Goal: Task Accomplishment & Management: Manage account settings

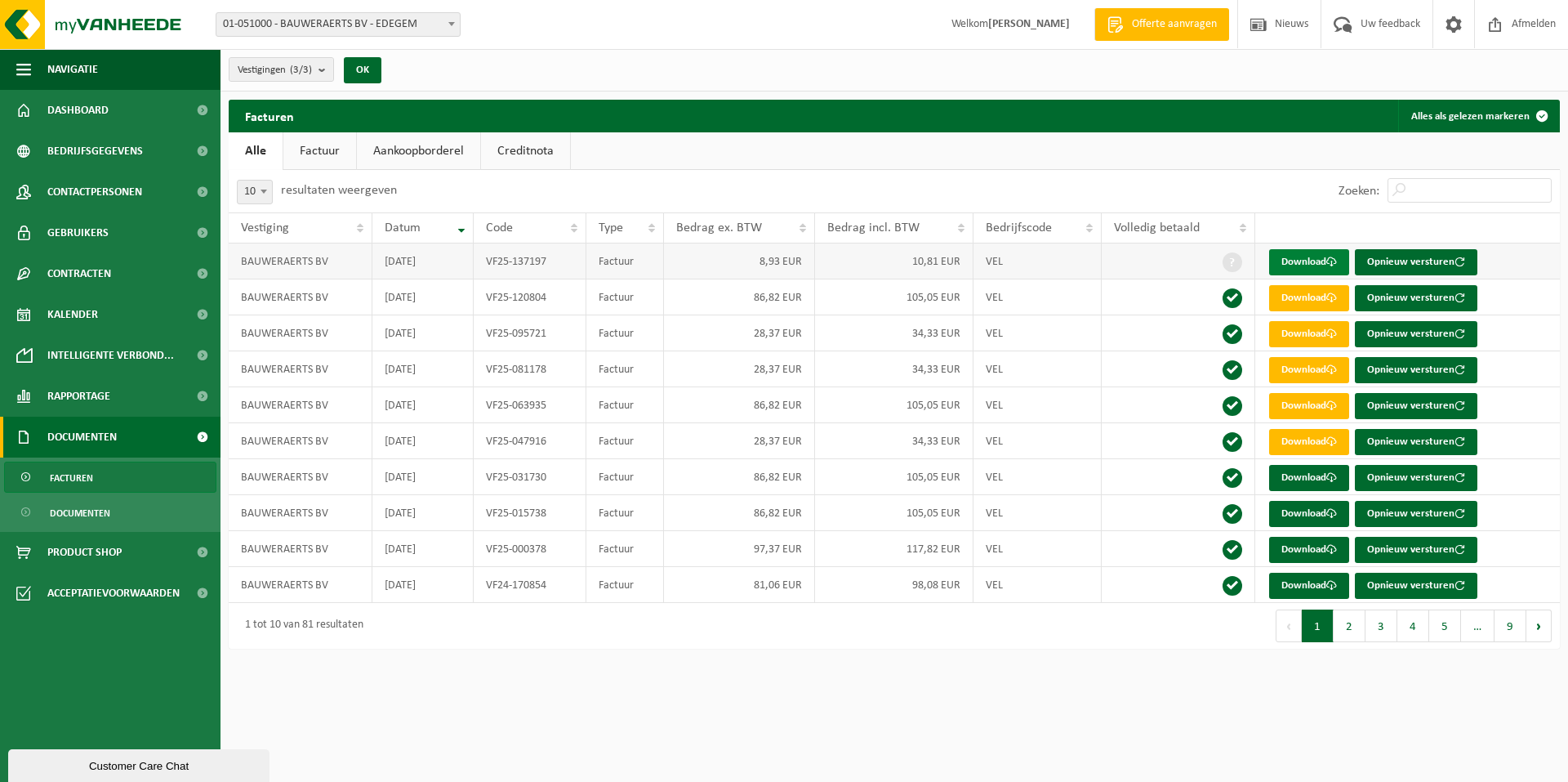
click at [1313, 263] on link "Download" at bounding box center [1309, 262] width 80 height 26
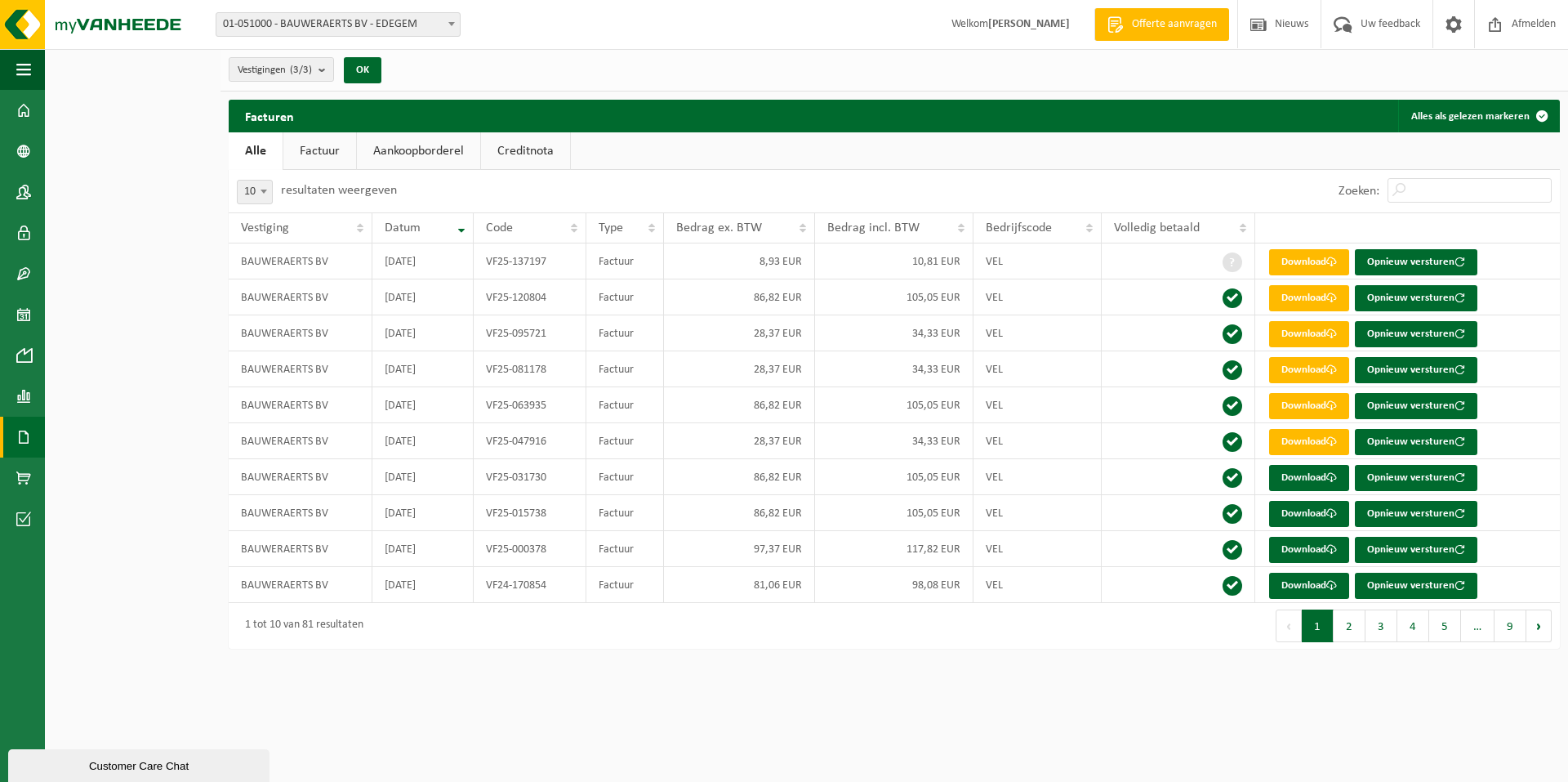
click at [321, 154] on link "Factuur" at bounding box center [319, 151] width 72 height 37
click at [1127, 259] on td at bounding box center [1178, 262] width 153 height 36
click at [1234, 262] on span at bounding box center [1232, 262] width 20 height 20
click at [450, 21] on span at bounding box center [452, 24] width 16 height 21
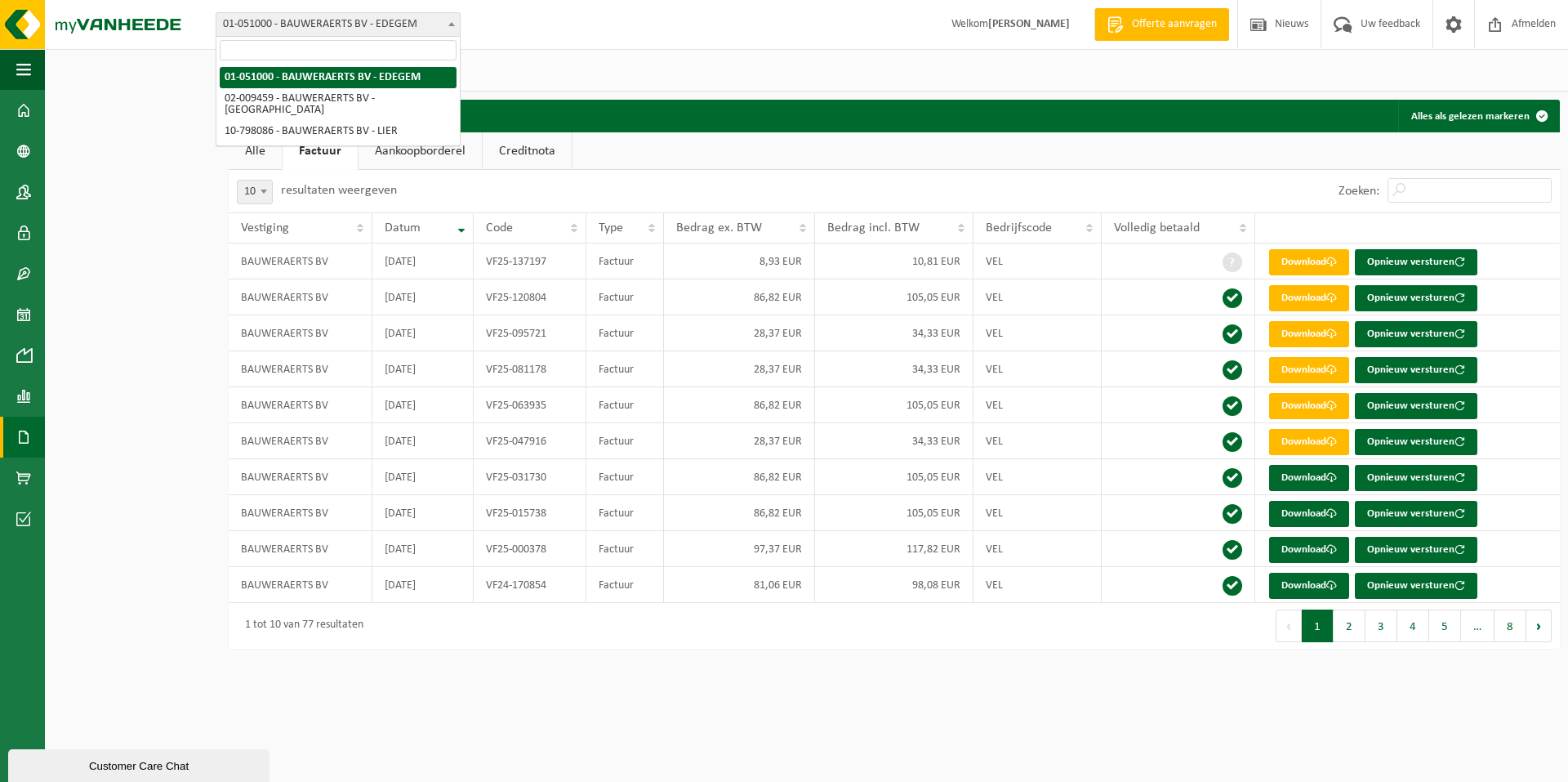
click at [449, 22] on b at bounding box center [451, 24] width 6 height 4
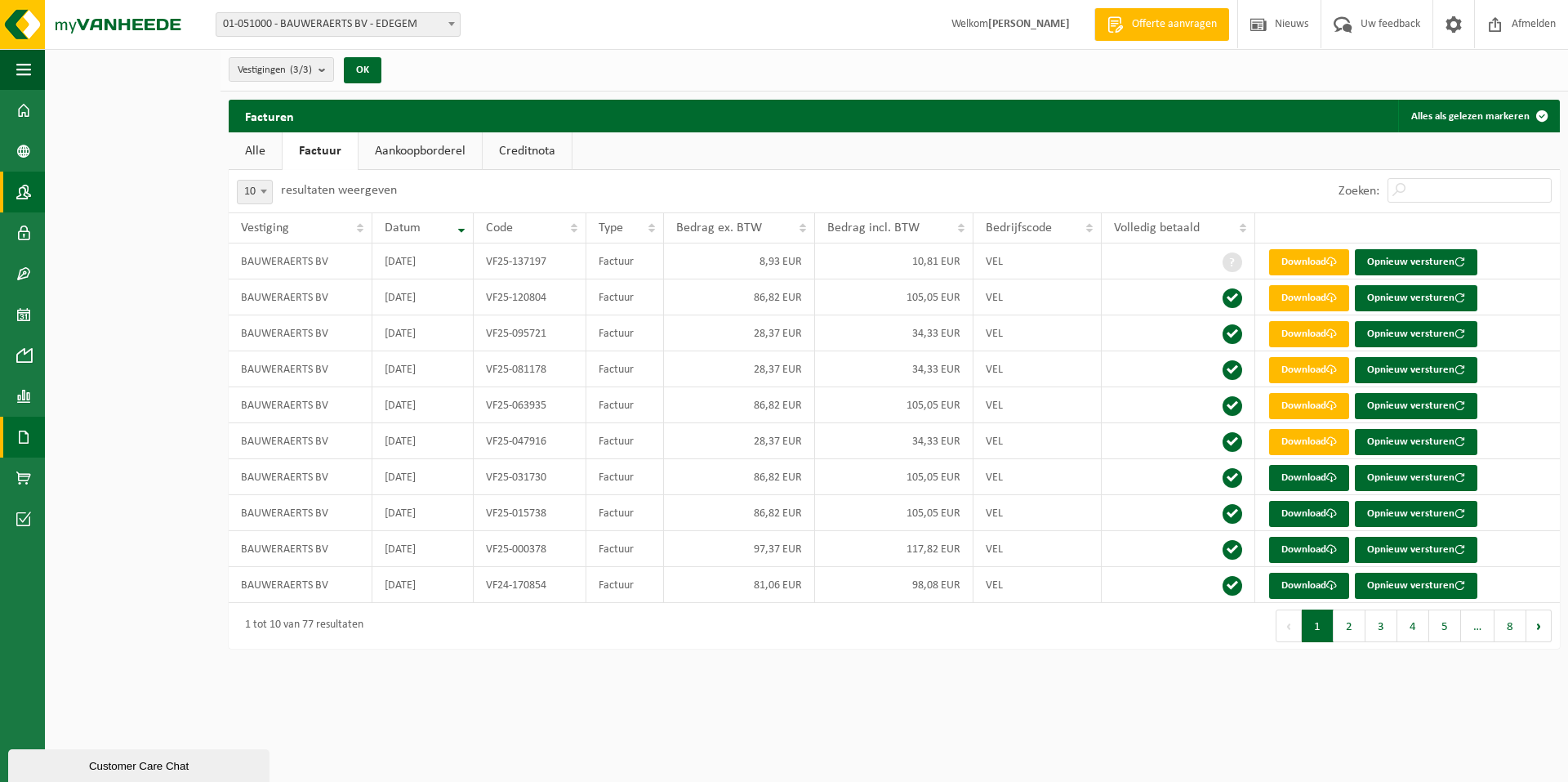
click at [32, 191] on link "Contactpersonen" at bounding box center [22, 192] width 45 height 41
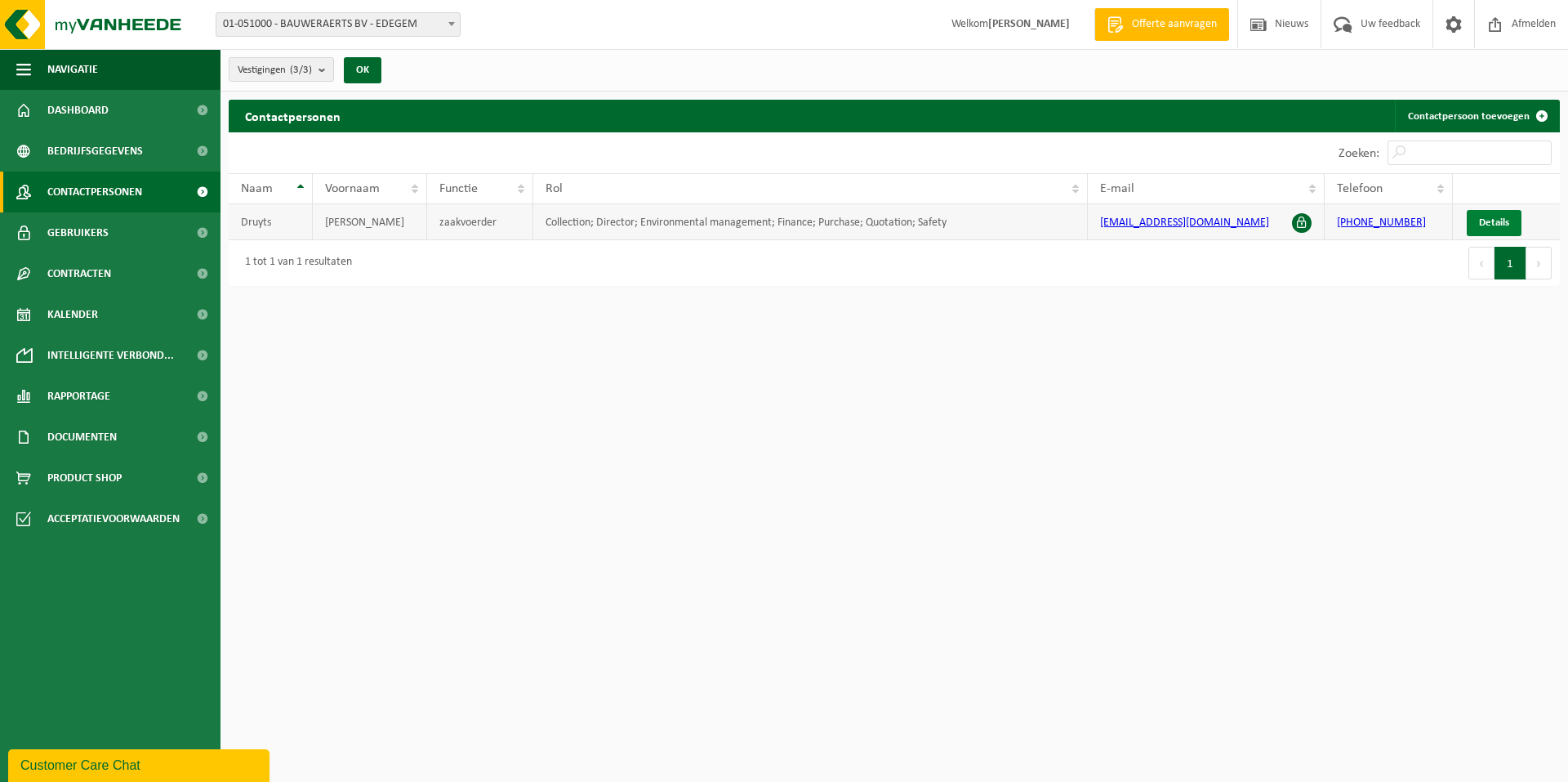
click at [1502, 228] on link "Details" at bounding box center [1493, 222] width 54 height 26
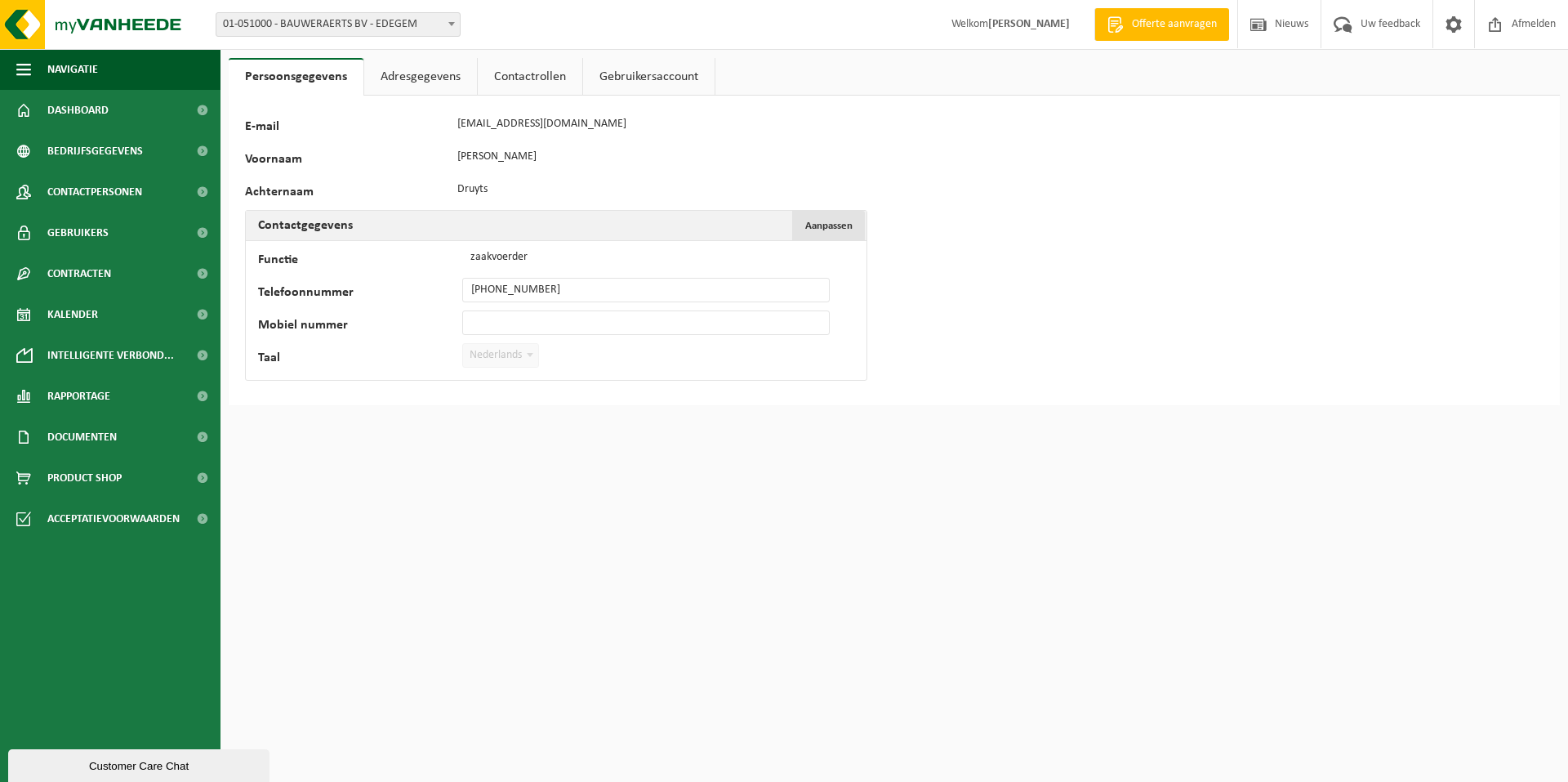
click at [813, 219] on button "Aanpassen Annuleren" at bounding box center [827, 225] width 72 height 29
drag, startPoint x: 549, startPoint y: 288, endPoint x: 581, endPoint y: 283, distance: 32.4
click at [550, 287] on input "+32 3 440 29 85" at bounding box center [646, 289] width 368 height 24
type input "+"
type input "+32 478 21 21 83"
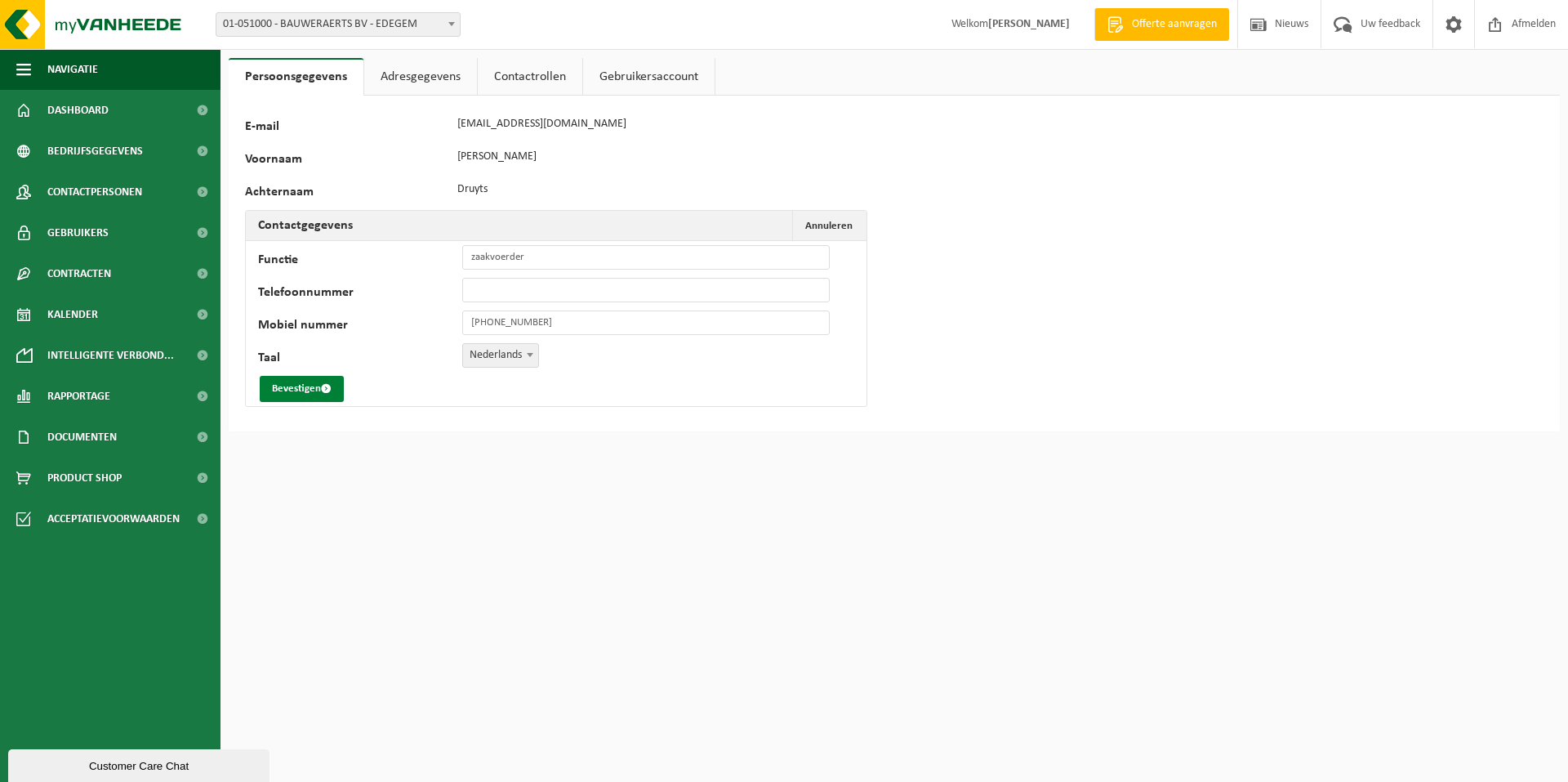
click at [304, 383] on button "Bevestigen" at bounding box center [302, 388] width 84 height 26
click at [544, 80] on link "Contactrollen" at bounding box center [529, 77] width 104 height 37
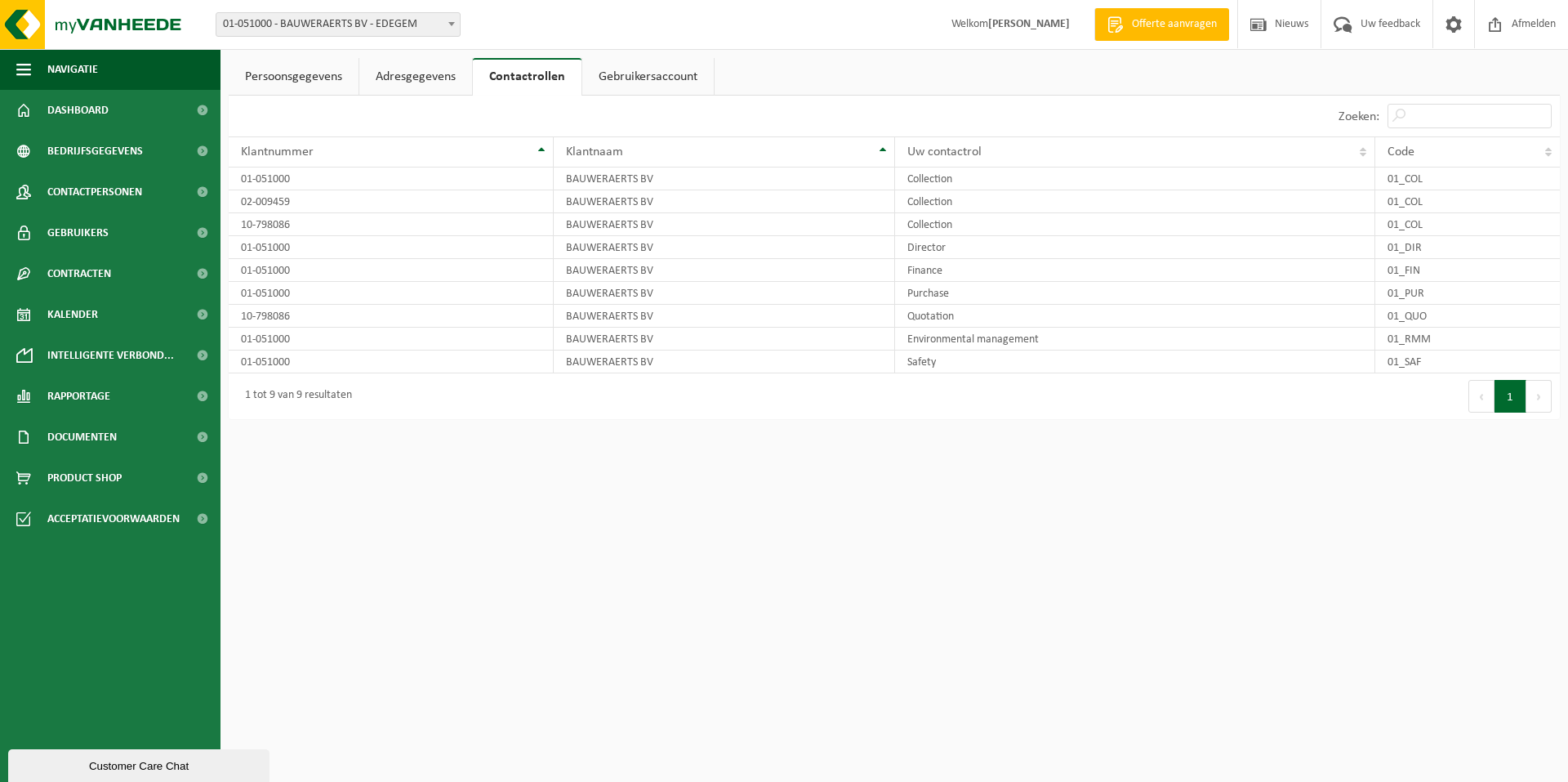
click at [658, 71] on link "Gebruikersaccount" at bounding box center [647, 77] width 131 height 37
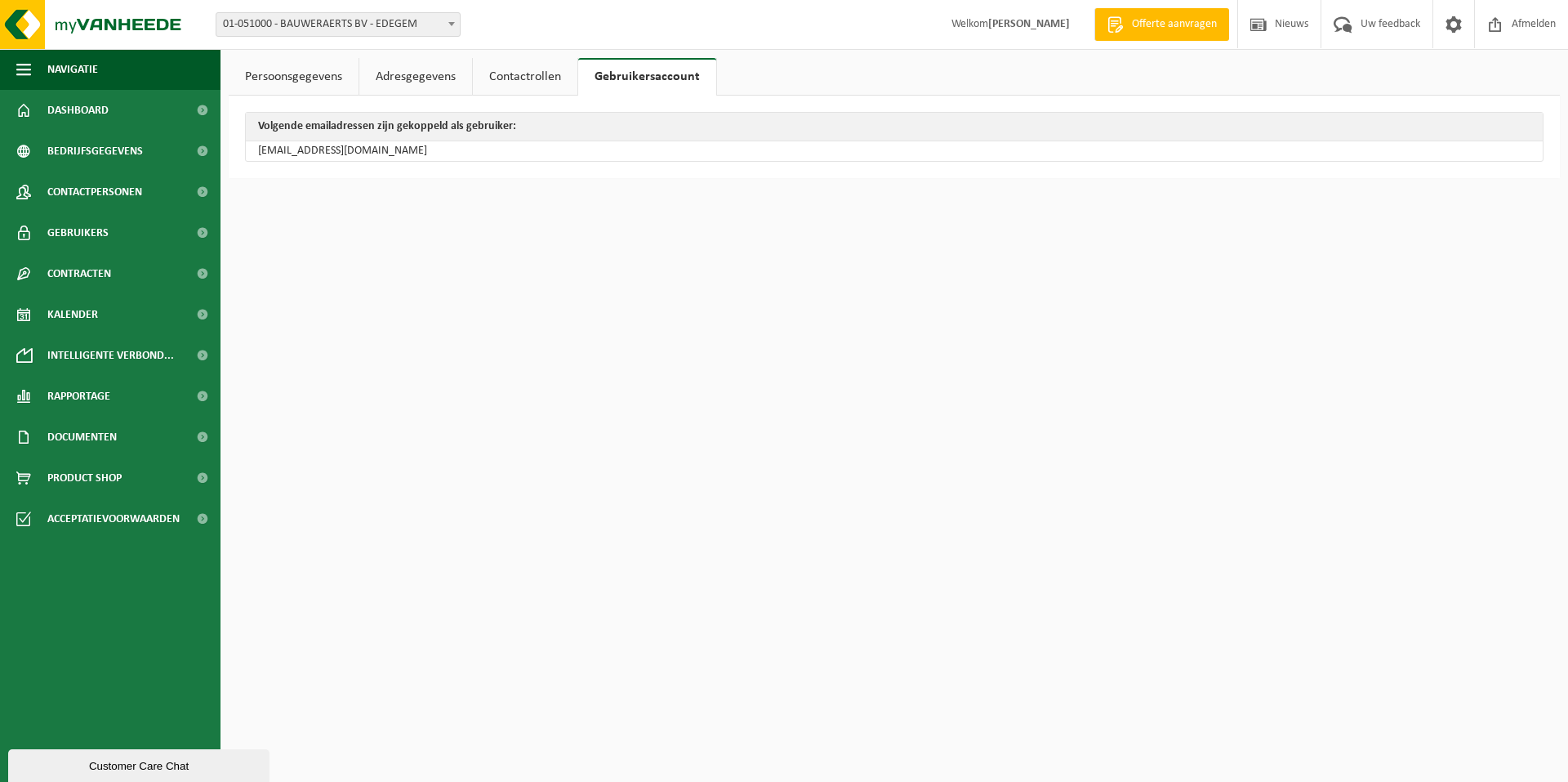
click at [402, 77] on link "Adresgegevens" at bounding box center [416, 77] width 112 height 37
click at [596, 78] on link "Gebruikersaccount" at bounding box center [646, 77] width 131 height 37
click at [78, 109] on span "Dashboard" at bounding box center [78, 111] width 62 height 41
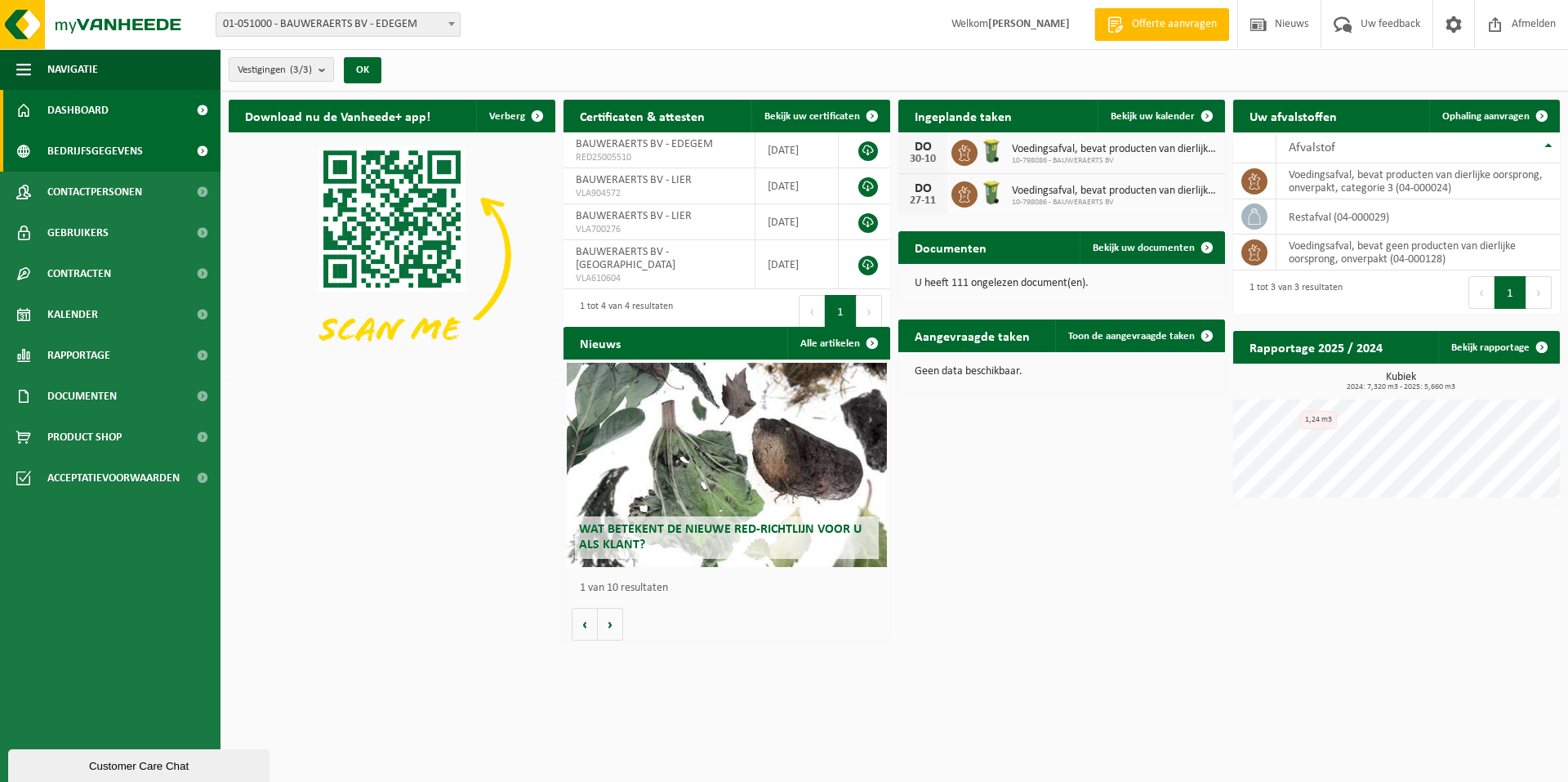
click at [110, 140] on span "Bedrijfsgegevens" at bounding box center [95, 151] width 95 height 41
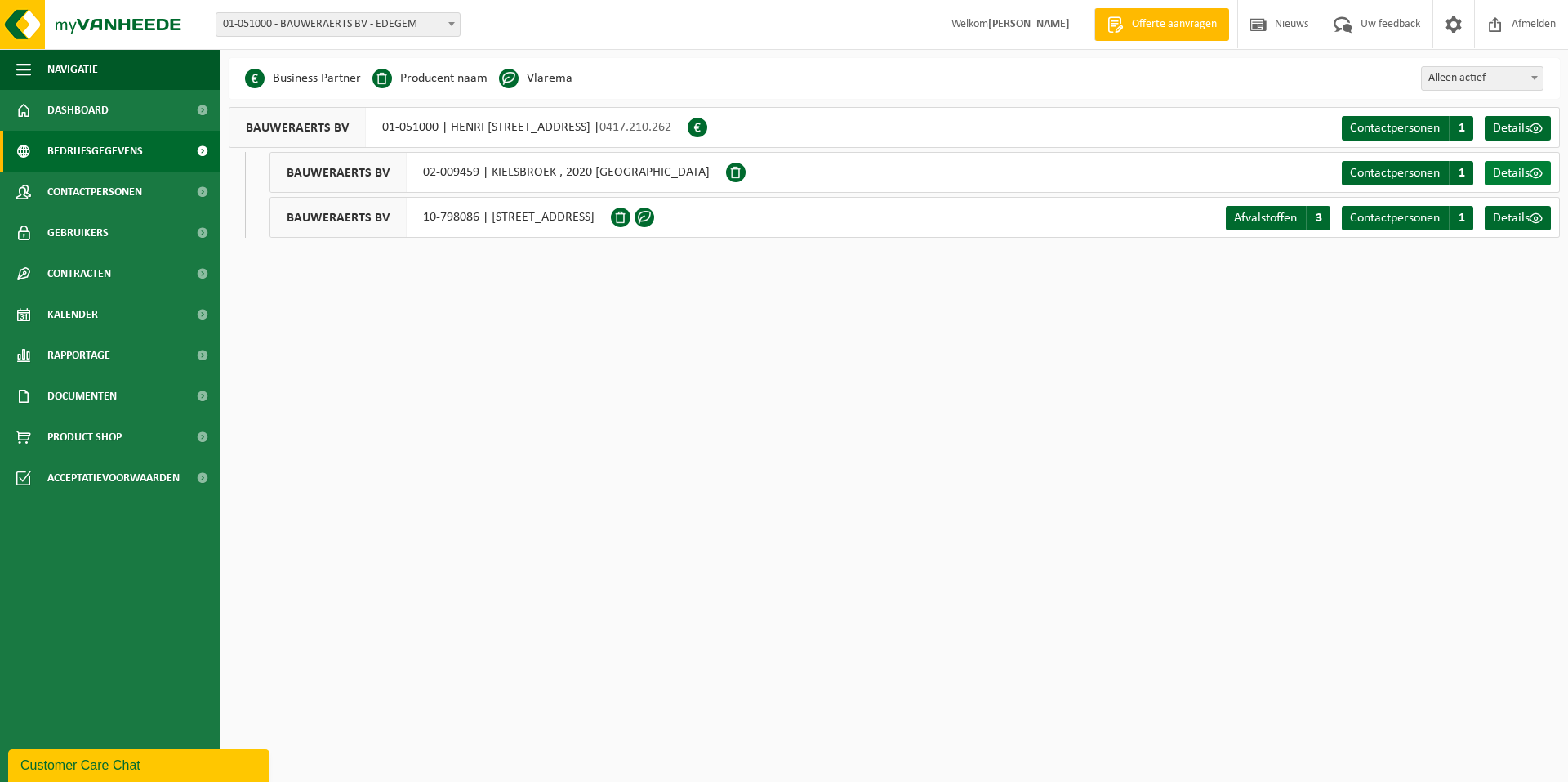
click at [1523, 167] on span "Details" at bounding box center [1511, 173] width 37 height 13
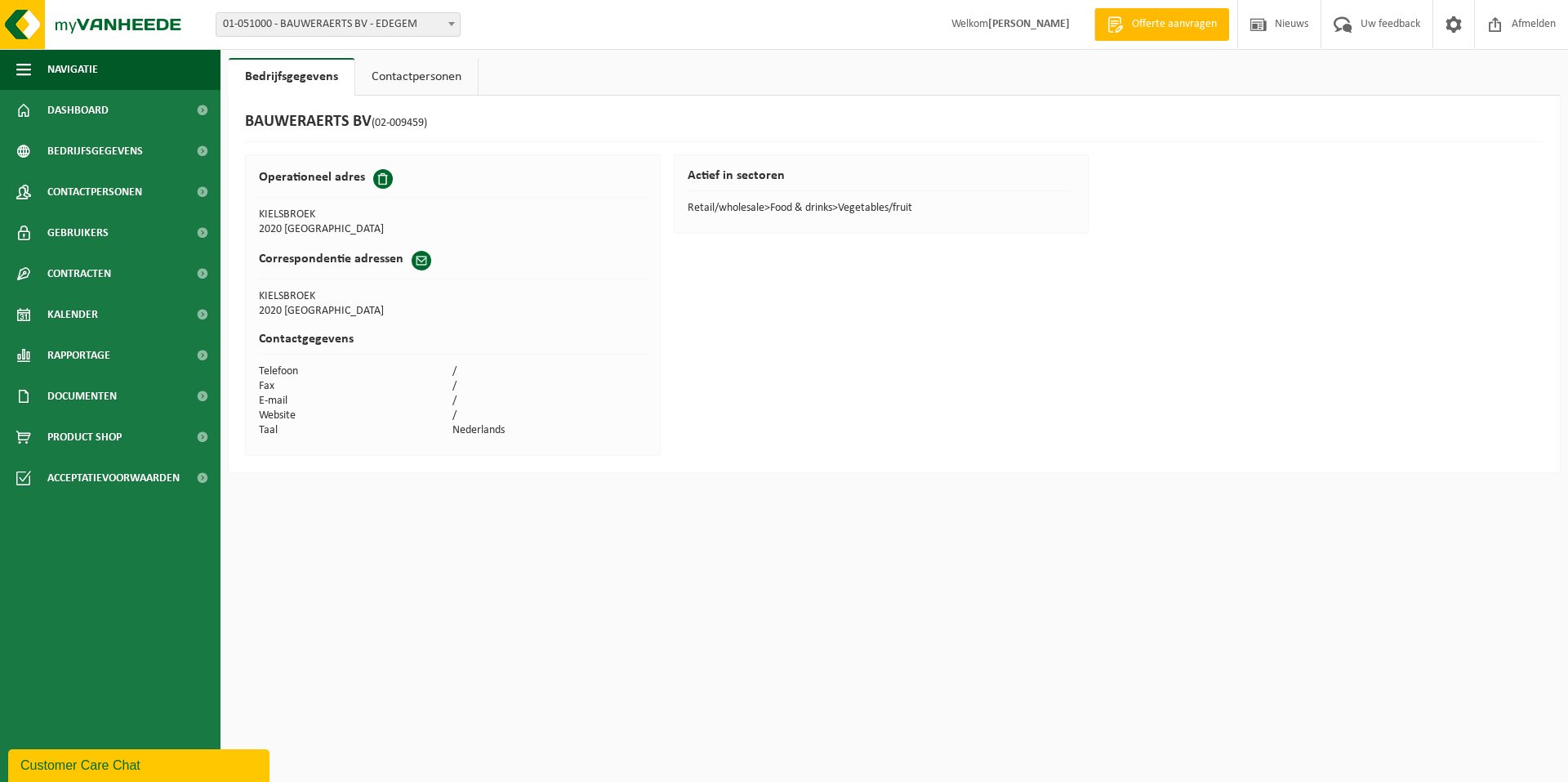
click at [379, 180] on span at bounding box center [383, 179] width 20 height 20
click at [418, 264] on span at bounding box center [421, 261] width 20 height 20
click at [411, 83] on link "Contactpersonen" at bounding box center [416, 77] width 122 height 37
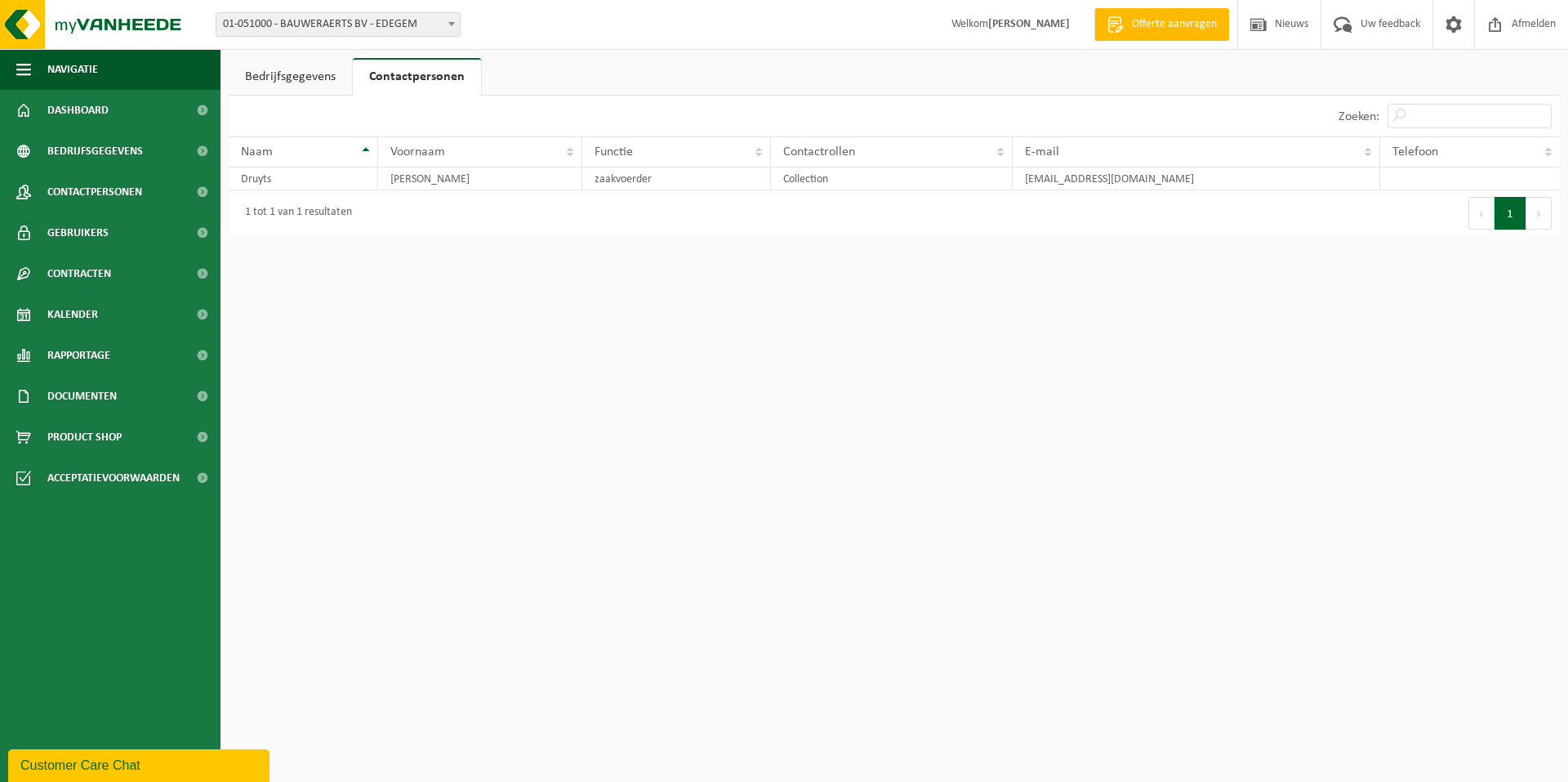
click at [271, 82] on link "Bedrijfsgegevens" at bounding box center [290, 77] width 123 height 37
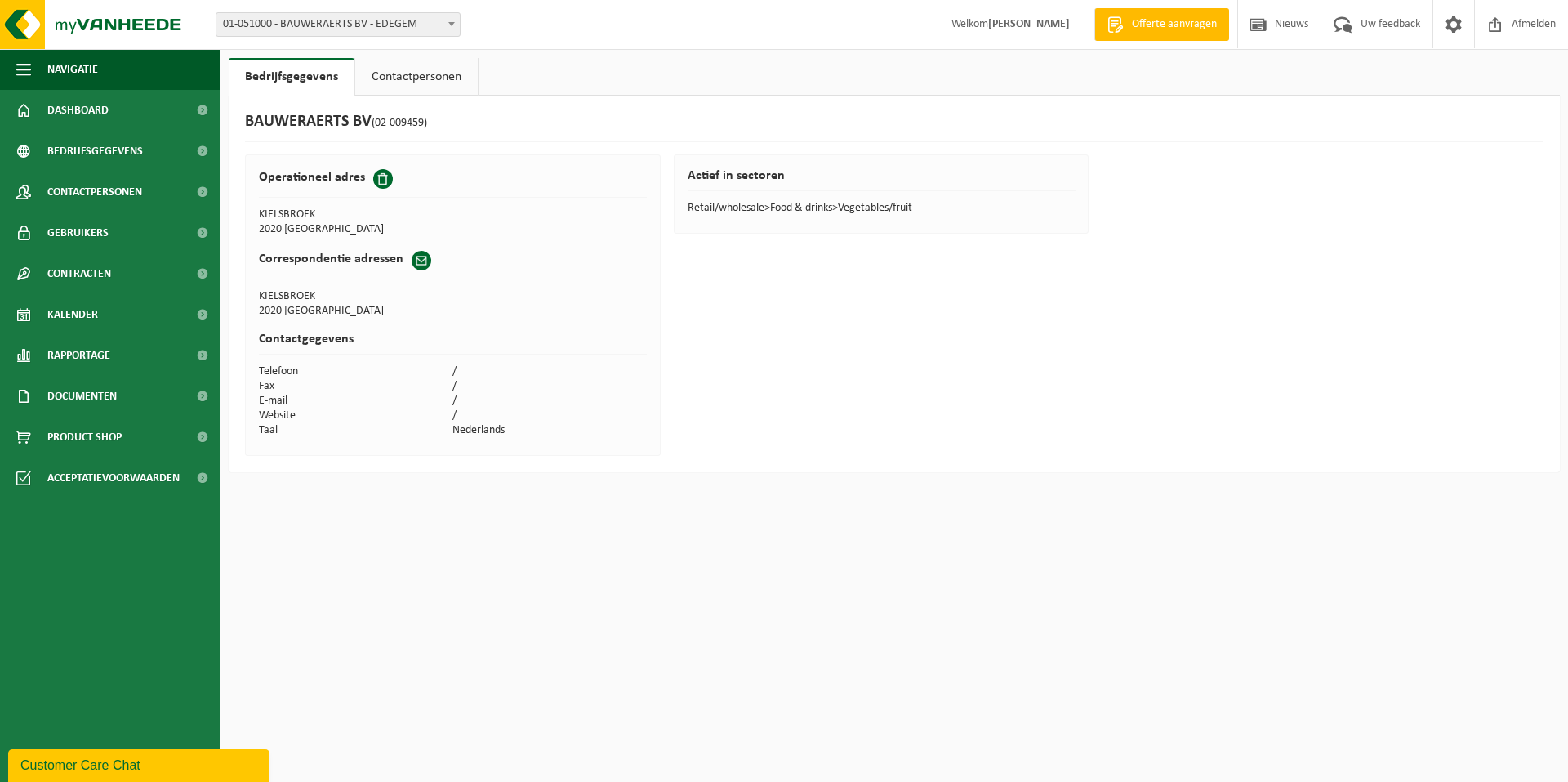
click at [445, 27] on span at bounding box center [452, 24] width 16 height 21
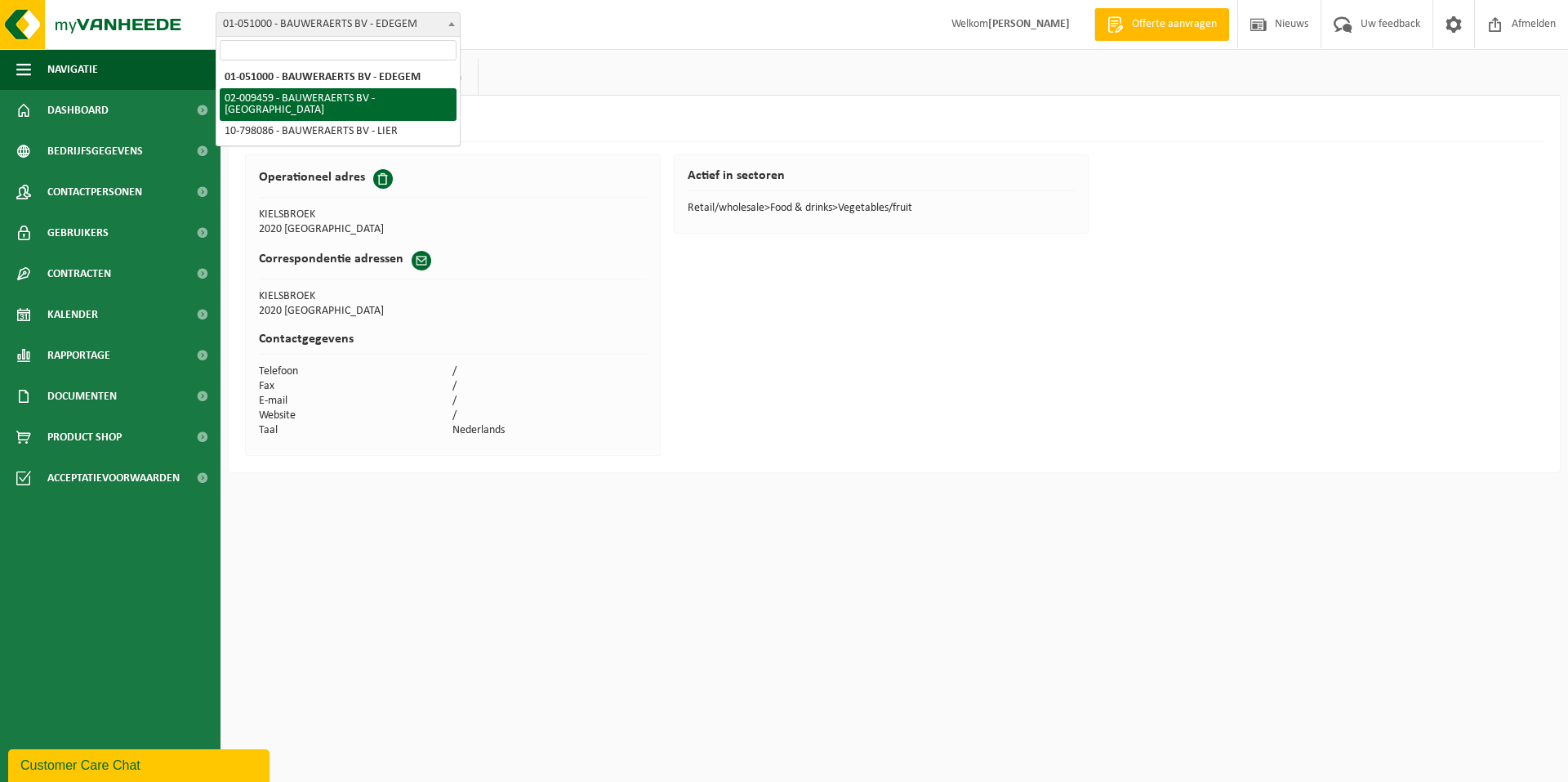
select select "16757"
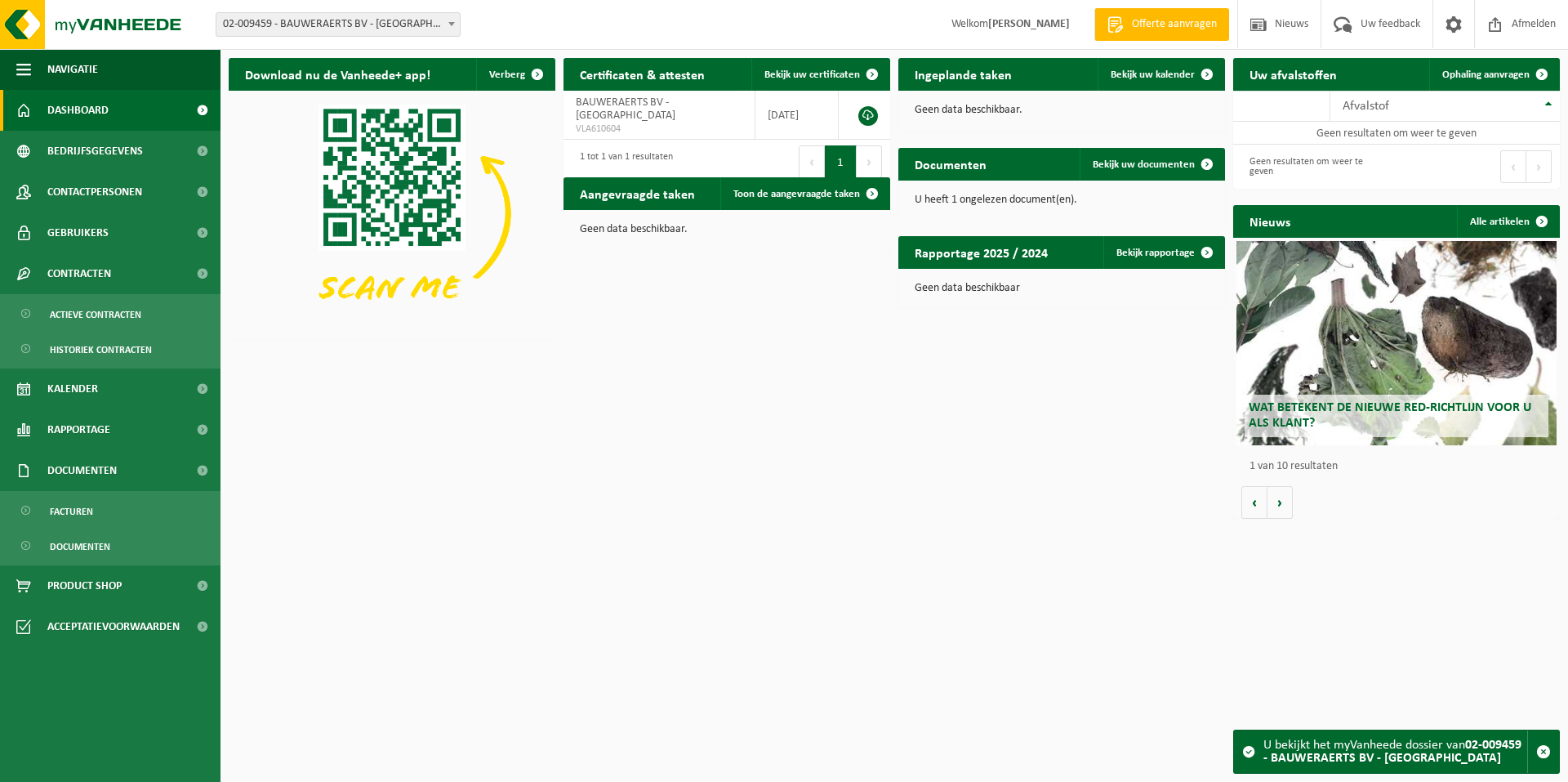
click at [90, 506] on span "Facturen" at bounding box center [71, 511] width 43 height 31
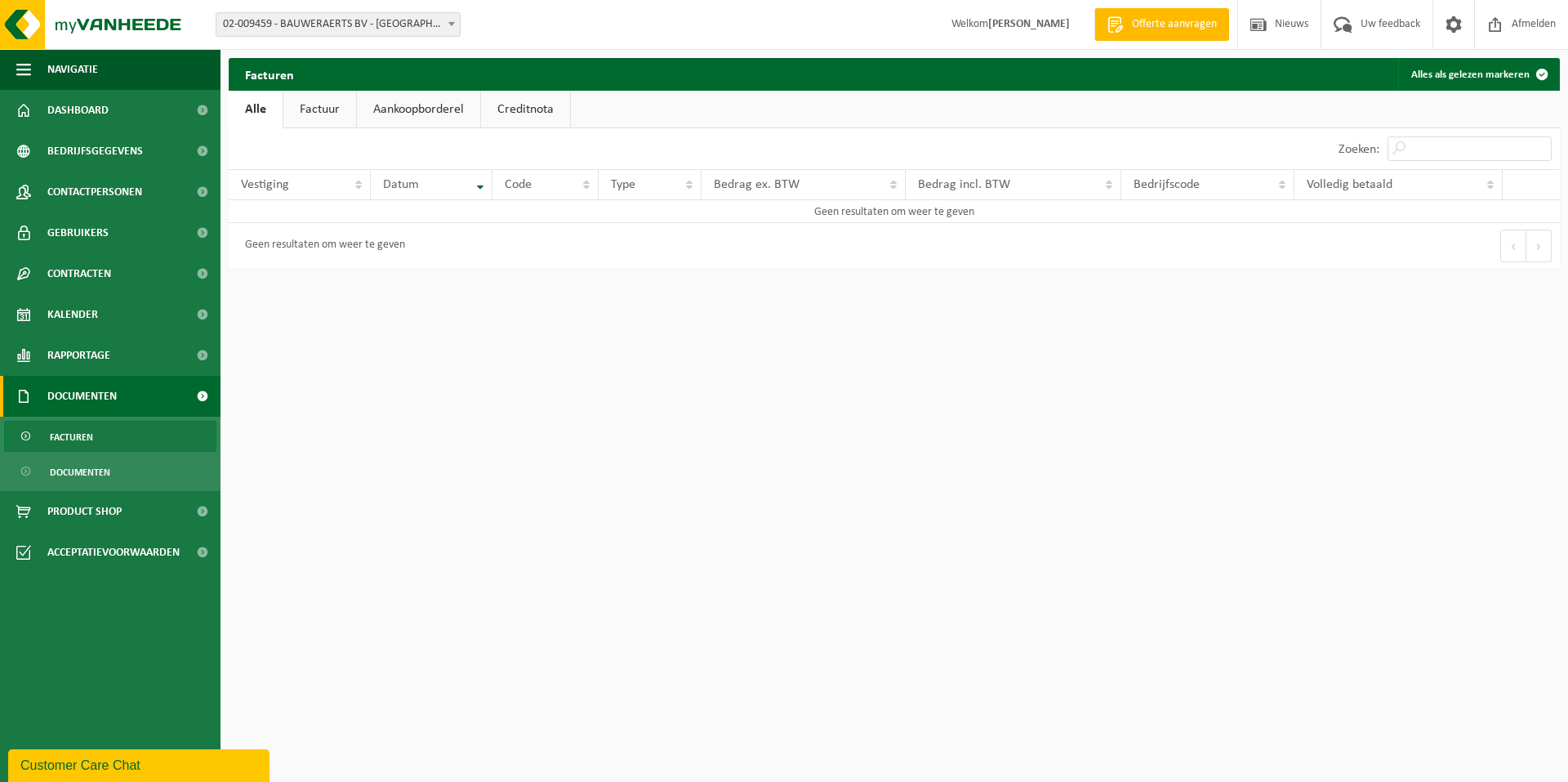
click at [444, 28] on span at bounding box center [452, 24] width 16 height 21
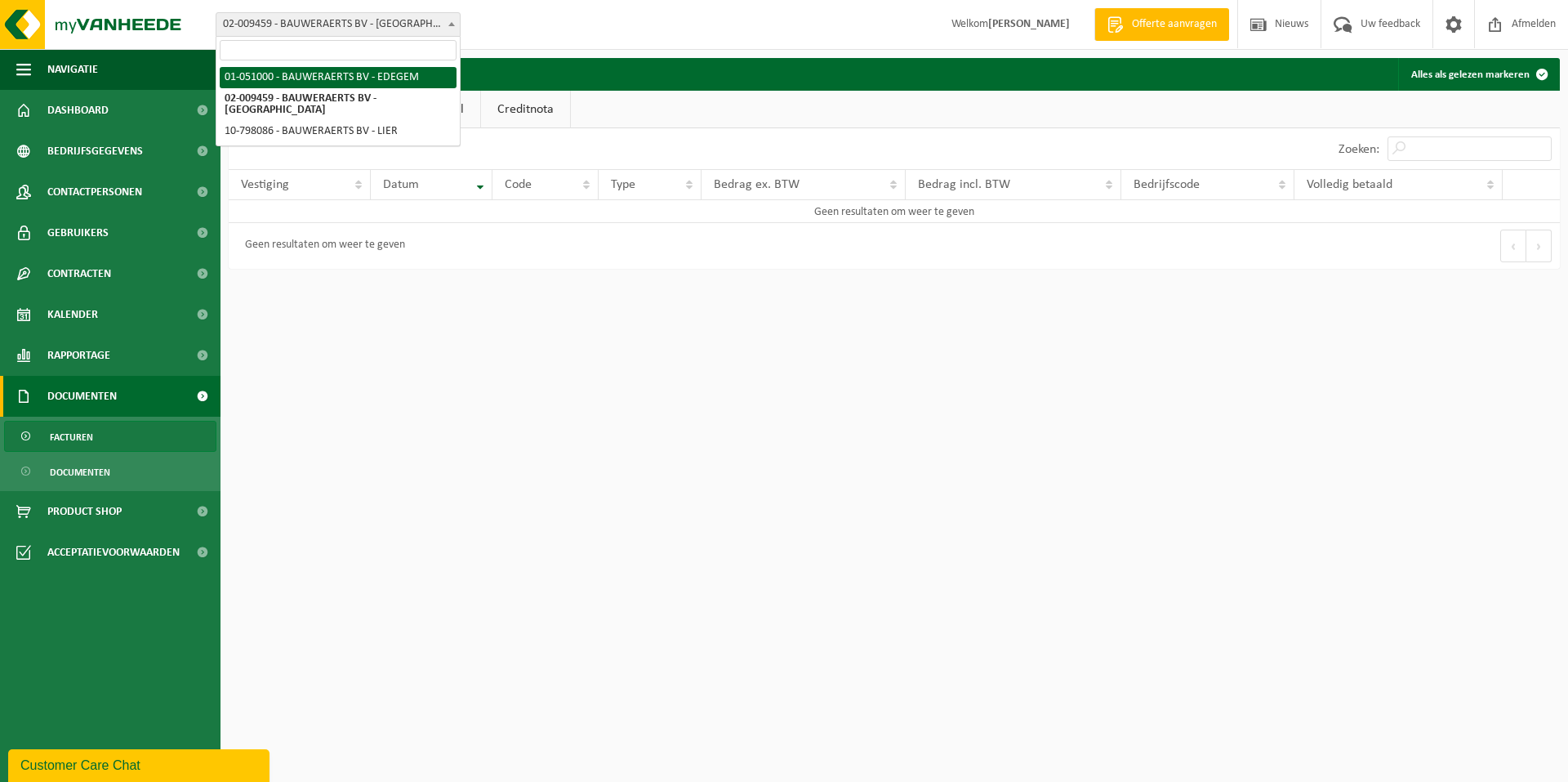
select select "16292"
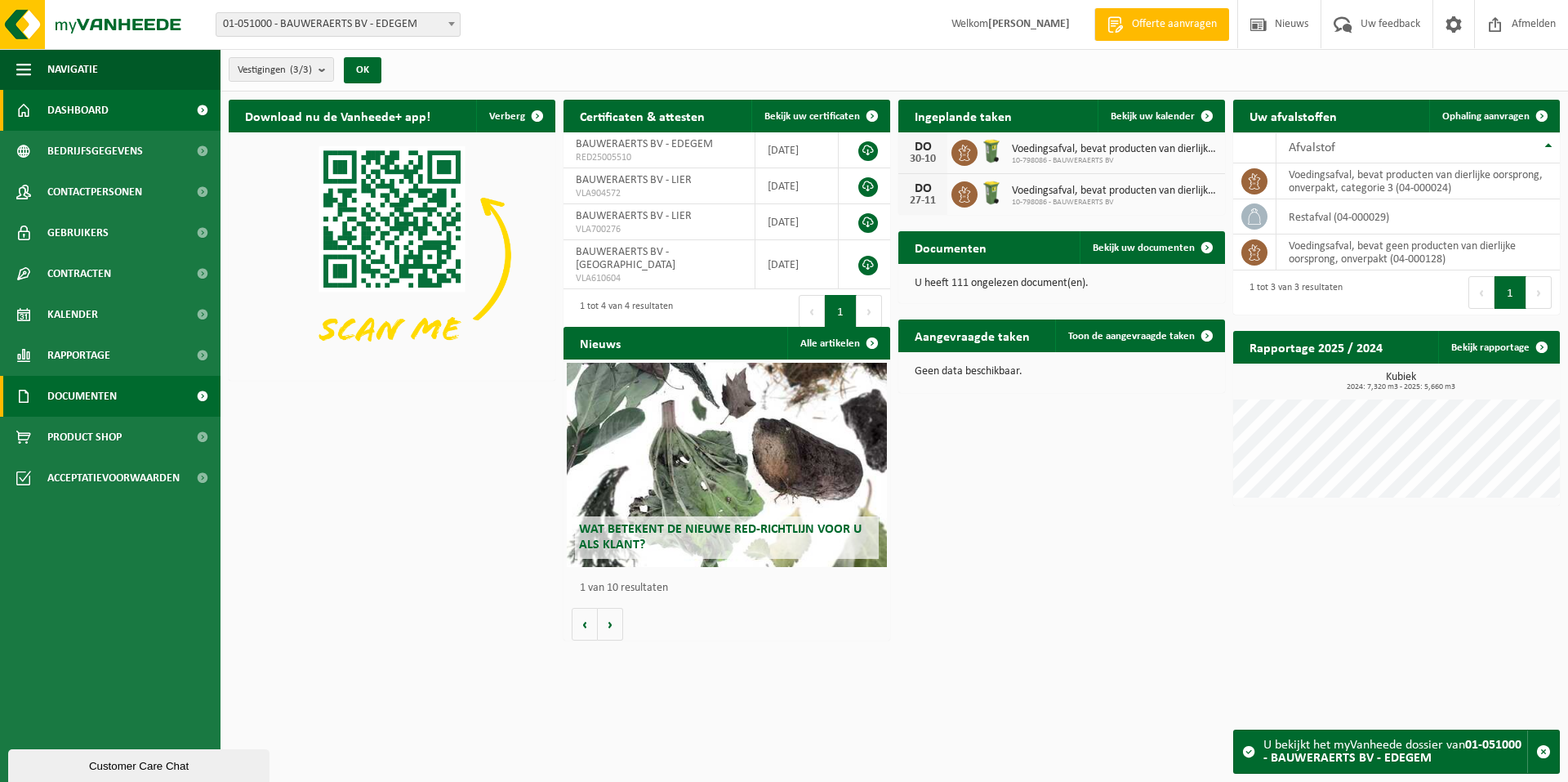
click at [102, 390] on span "Documenten" at bounding box center [82, 396] width 70 height 41
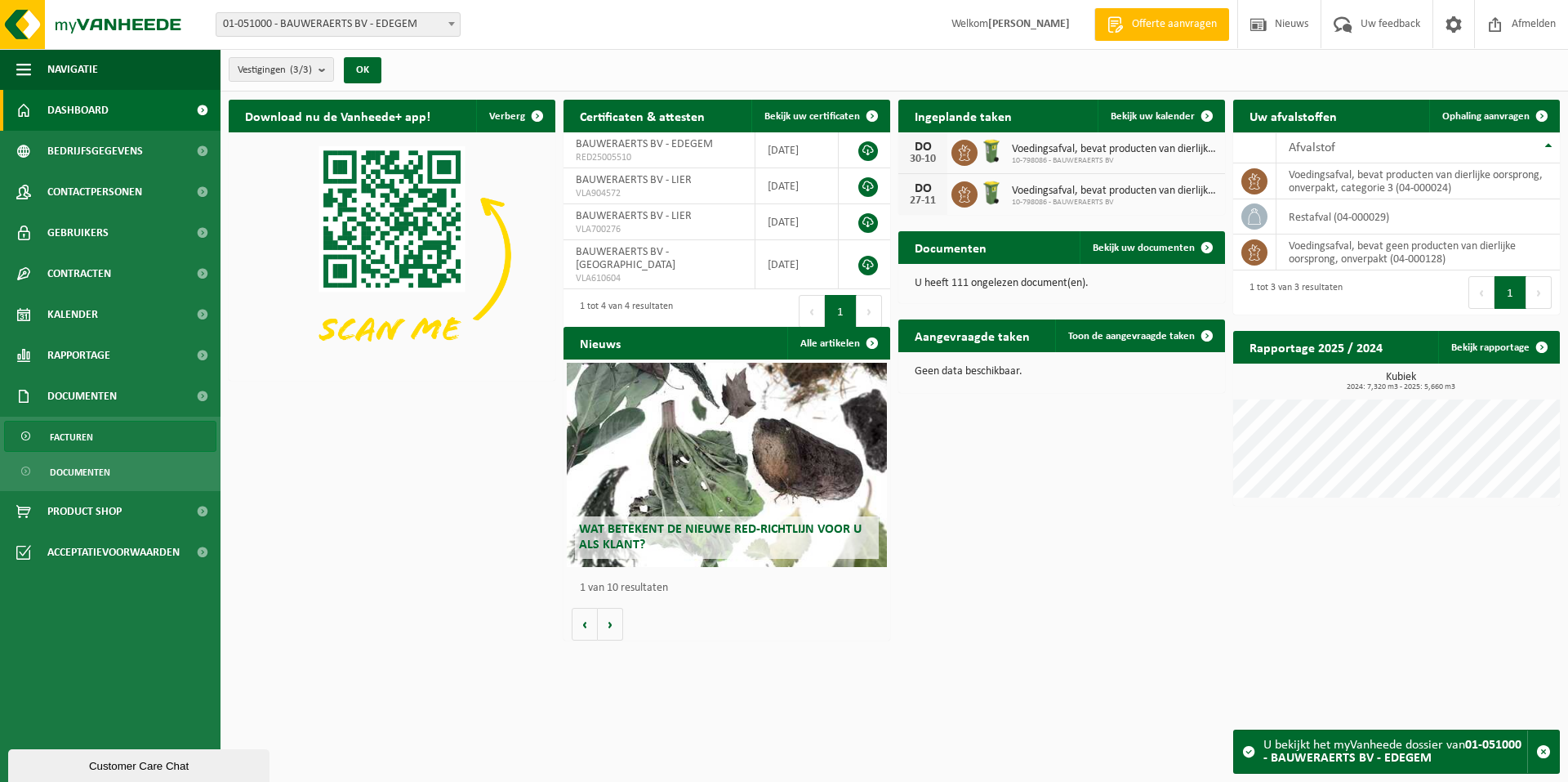
click at [107, 440] on link "Facturen" at bounding box center [111, 436] width 212 height 31
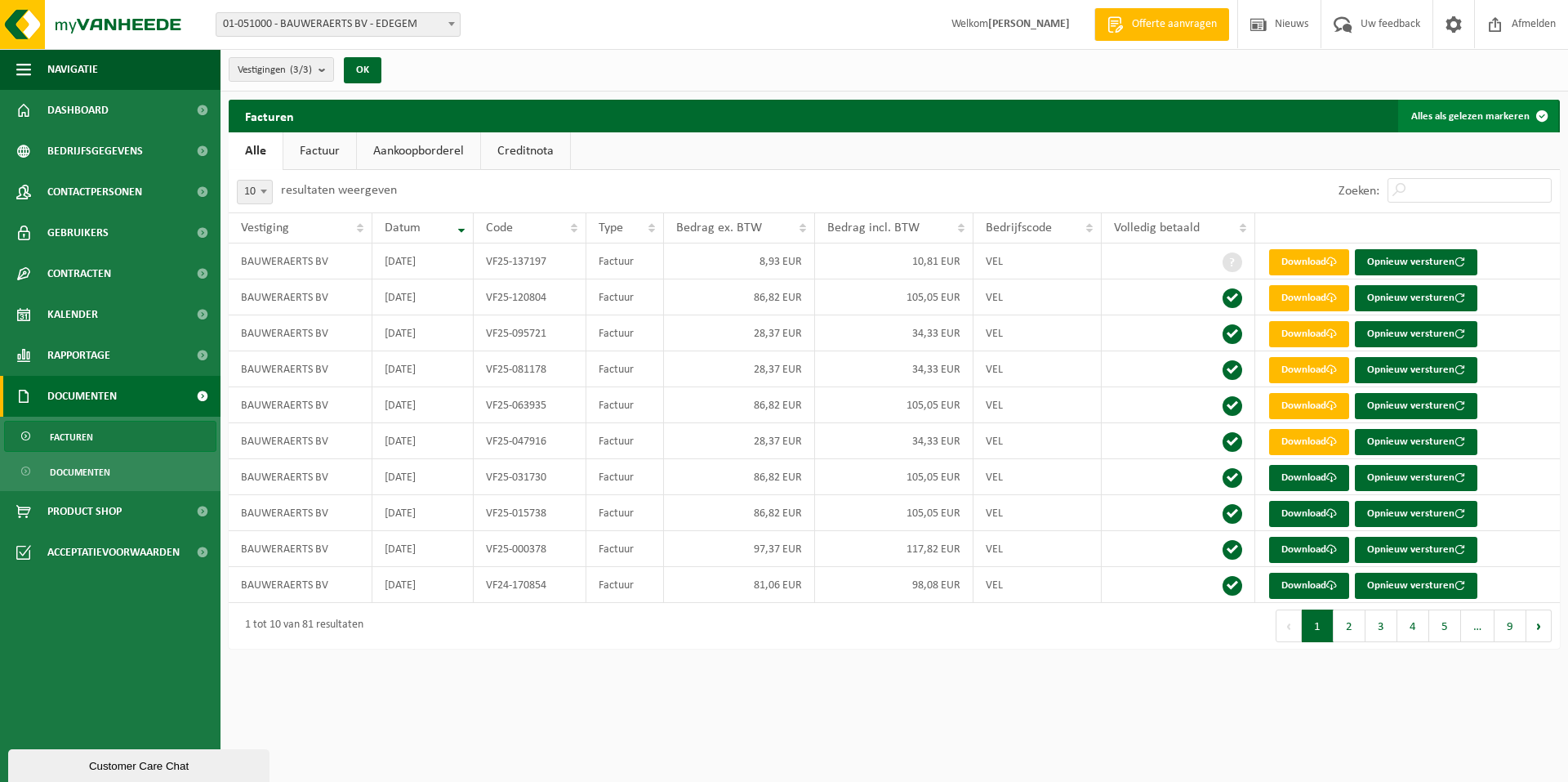
click at [1489, 112] on button "Alles als gelezen markeren" at bounding box center [1477, 116] width 160 height 33
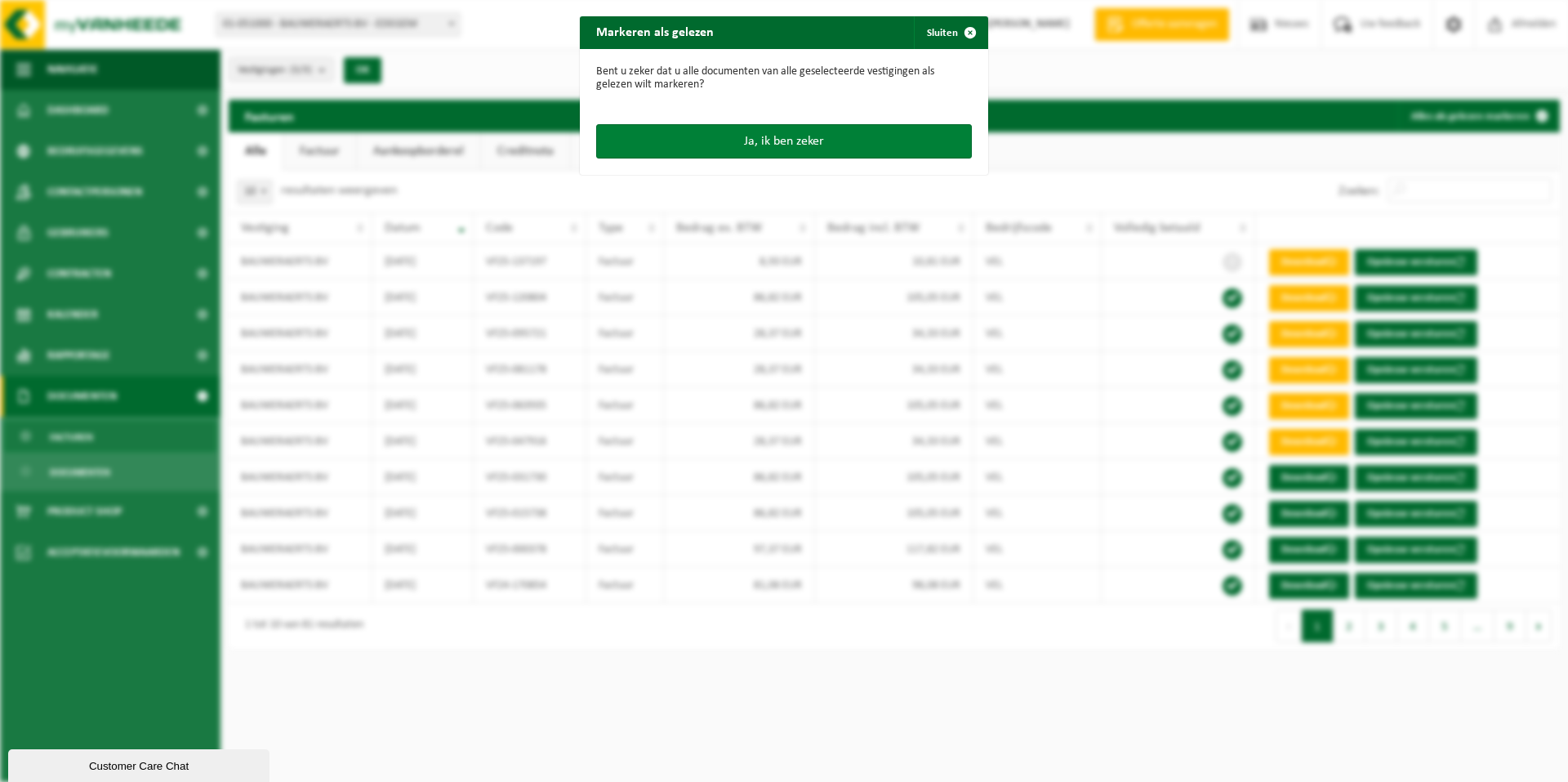
click at [751, 137] on button "Ja, ik ben zeker" at bounding box center [784, 141] width 376 height 34
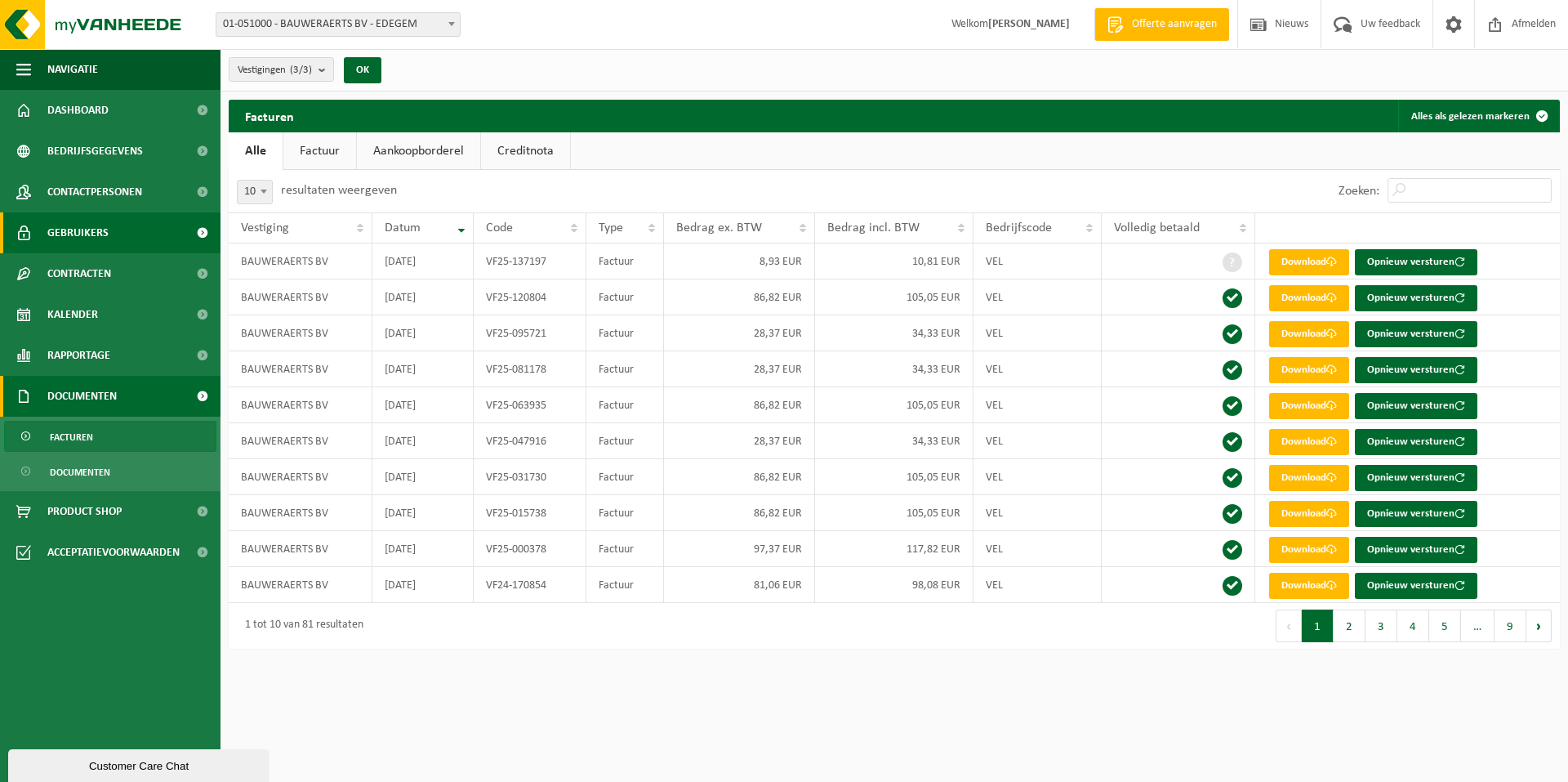
click at [113, 248] on link "Gebruikers" at bounding box center [110, 233] width 220 height 41
